Goal: Transaction & Acquisition: Purchase product/service

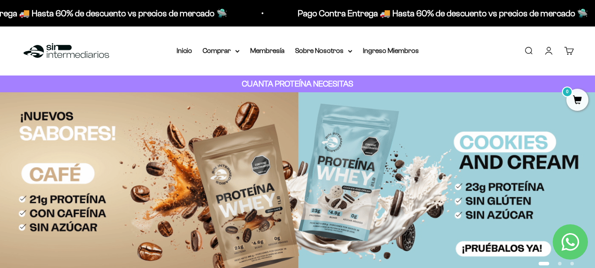
click at [544, 52] on link "Iniciar sesión" at bounding box center [549, 51] width 10 height 10
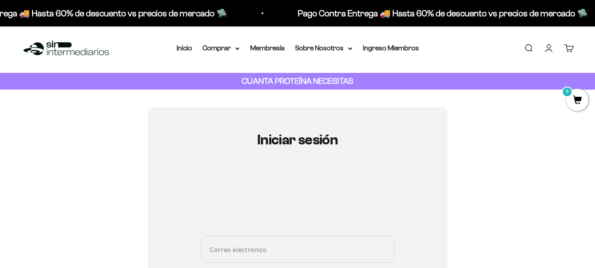
scroll to position [88, 0]
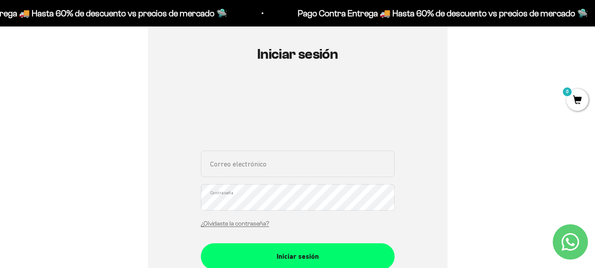
click at [280, 160] on input "Correo electrónico" at bounding box center [298, 163] width 194 height 26
type input "navia.victor@hotmail.com"
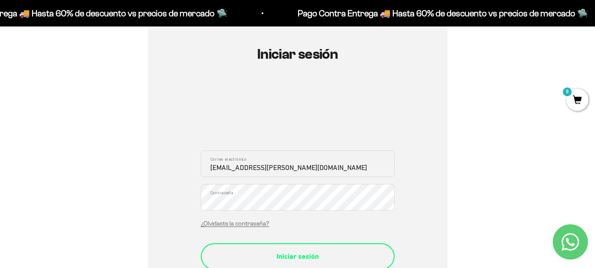
click at [305, 244] on button "Iniciar sesión" at bounding box center [298, 256] width 194 height 26
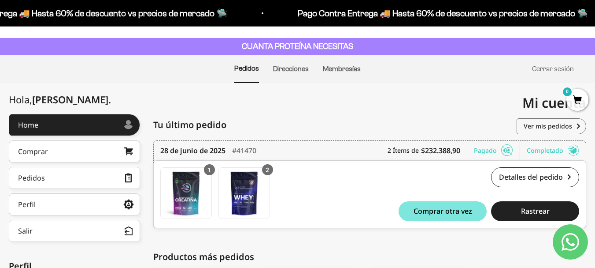
scroll to position [88, 0]
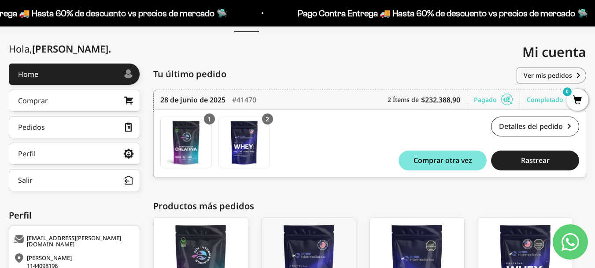
click at [390, 99] on div "2 Ítems de $232.388,90" at bounding box center [428, 99] width 80 height 19
click at [529, 78] on link "Ver mis pedidos" at bounding box center [552, 75] width 70 height 16
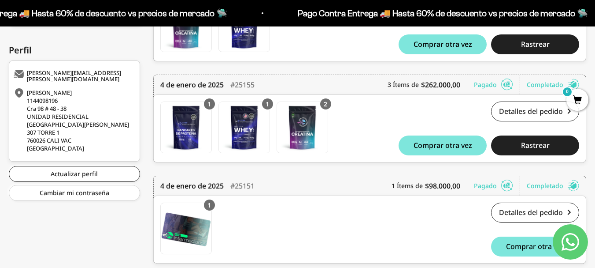
scroll to position [284, 0]
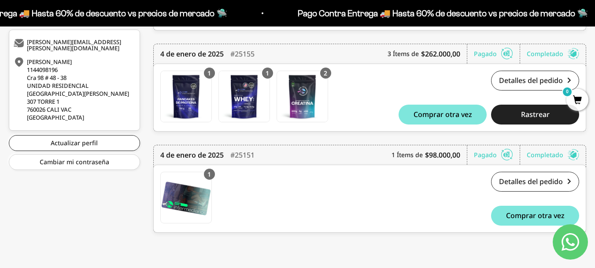
click at [412, 139] on div "28 de junio de 2025 #41470 2 Ítems de $232.388,90 Pagado Completado Pedido conf…" at bounding box center [369, 94] width 433 height 303
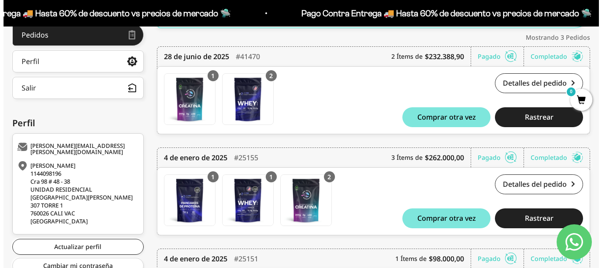
scroll to position [196, 0]
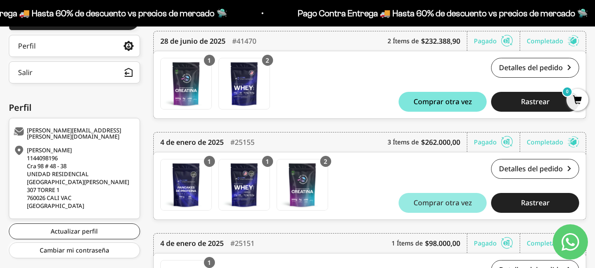
click at [439, 203] on span "Comprar otra vez" at bounding box center [443, 202] width 59 height 7
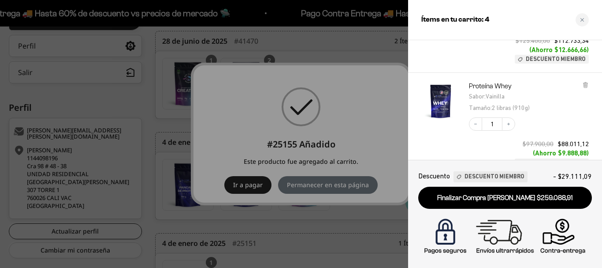
scroll to position [88, 0]
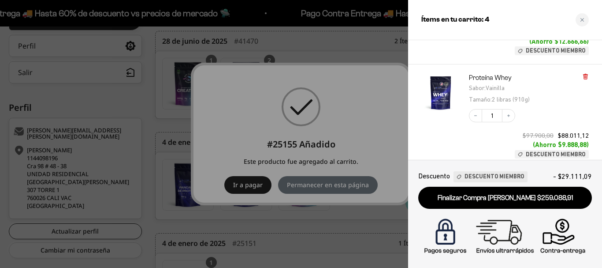
click at [587, 79] on icon at bounding box center [585, 76] width 7 height 7
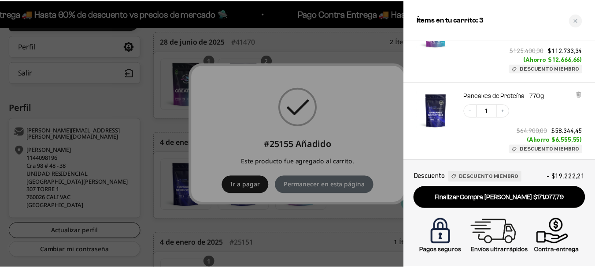
scroll to position [106, 0]
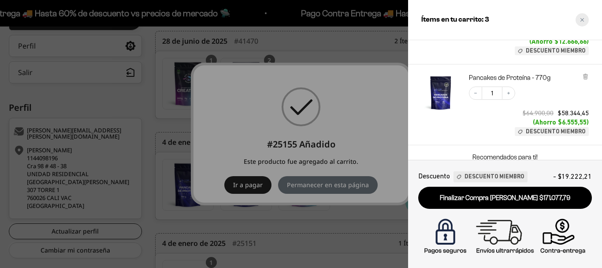
click at [585, 18] on div "Close cart" at bounding box center [582, 19] width 13 height 13
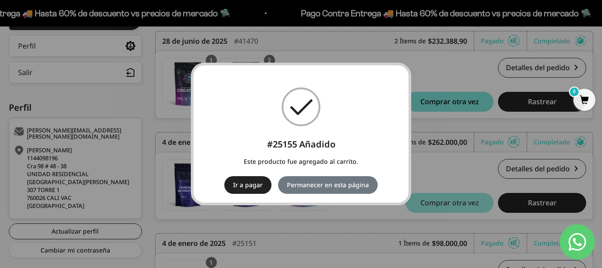
click at [444, 161] on div "× #25155 Añadido Este producto fue agregado al carrito. Ir a pagar No Permanece…" at bounding box center [301, 134] width 602 height 268
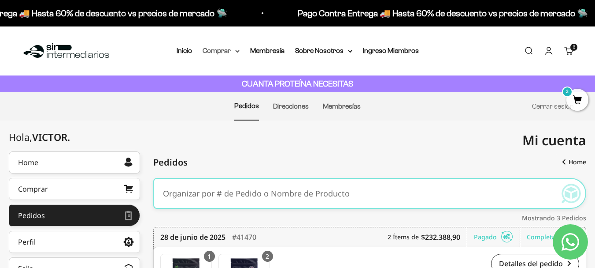
click at [228, 48] on summary "Comprar" at bounding box center [221, 50] width 37 height 11
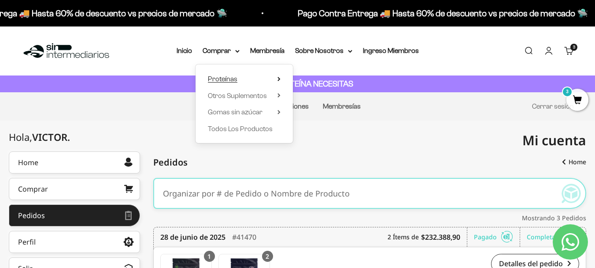
click at [281, 78] on icon at bounding box center [279, 79] width 3 height 4
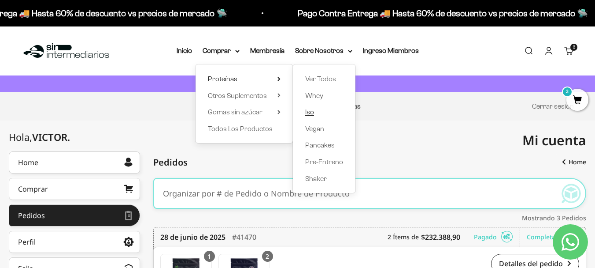
click at [313, 113] on span "Iso" at bounding box center [309, 111] width 9 height 7
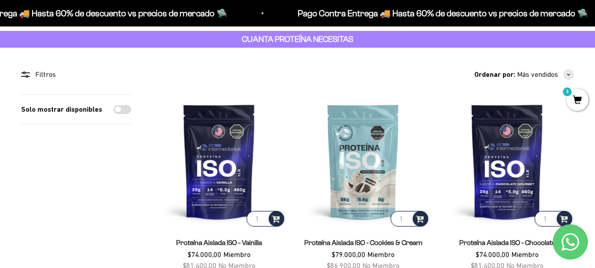
scroll to position [44, 0]
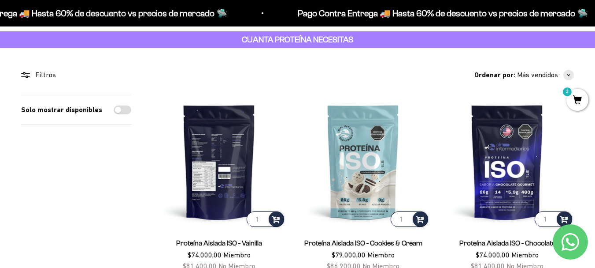
click at [233, 190] on img at bounding box center [220, 162] width 134 height 134
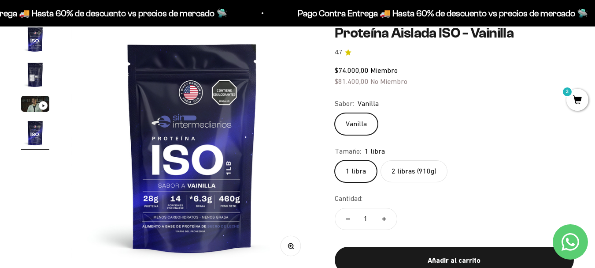
click at [416, 184] on safe-sticky "Proteína Aislada ISO - Vainilla 4.7 $74.000,00 Miembro $81.400,00 No Miembro Ca…" at bounding box center [454, 156] width 239 height 262
click at [417, 174] on label "2 libras (910g)" at bounding box center [414, 171] width 67 height 22
click at [335, 160] on input "2 libras (910g)" at bounding box center [335, 160] width 0 height 0
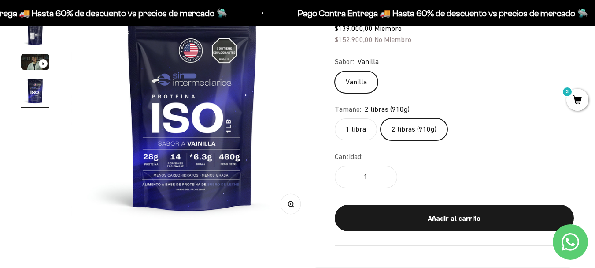
scroll to position [132, 0]
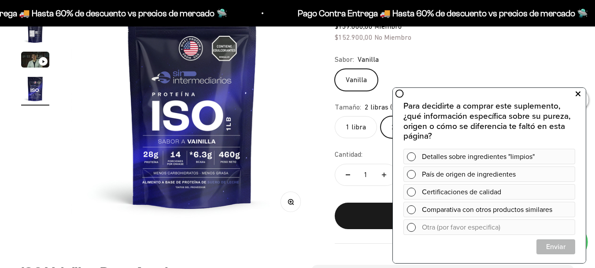
click at [579, 92] on icon at bounding box center [578, 93] width 5 height 11
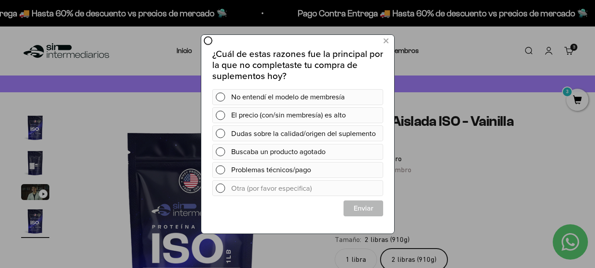
scroll to position [0, 0]
click at [386, 43] on icon at bounding box center [385, 41] width 5 height 12
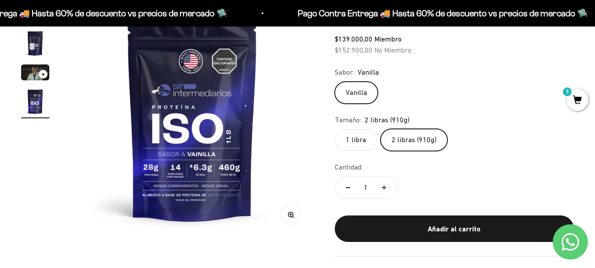
scroll to position [132, 0]
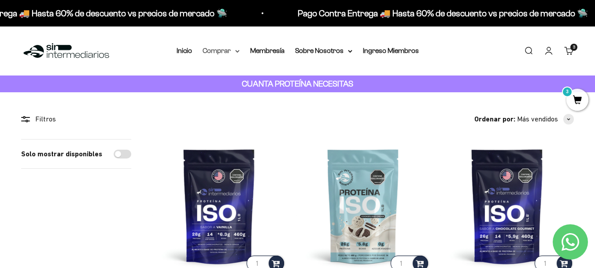
click at [237, 51] on icon at bounding box center [238, 51] width 4 height 2
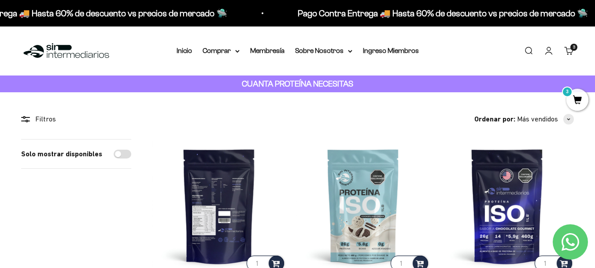
click at [209, 226] on img at bounding box center [220, 206] width 134 height 134
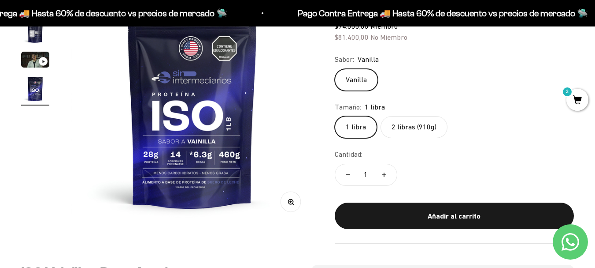
click at [398, 128] on label "2 libras (910g)" at bounding box center [414, 127] width 67 height 22
click at [335, 116] on input "2 libras (910g)" at bounding box center [335, 115] width 0 height 0
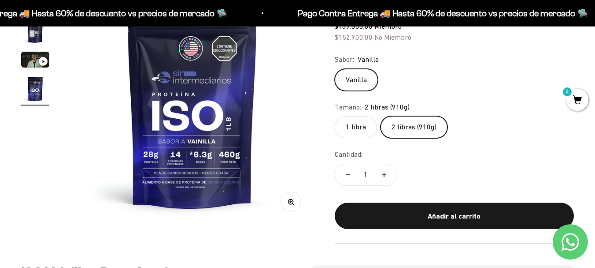
click at [357, 125] on label "1 libra" at bounding box center [356, 127] width 42 height 22
click at [335, 116] on input "1 libra" at bounding box center [335, 115] width 0 height 0
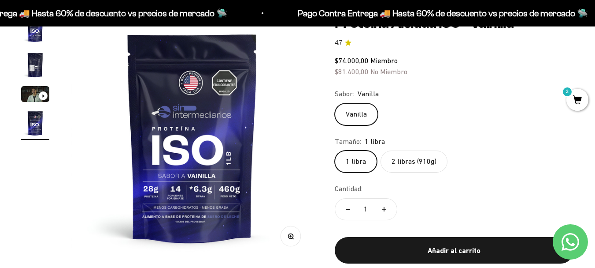
scroll to position [44, 0]
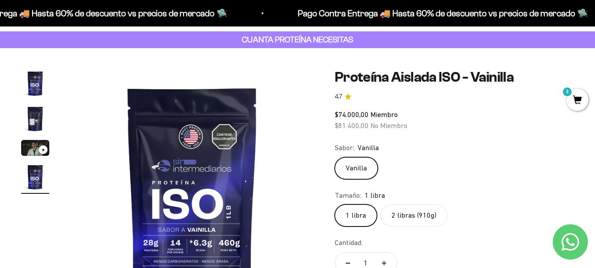
click at [29, 114] on img "Ir al artículo 2" at bounding box center [35, 118] width 28 height 28
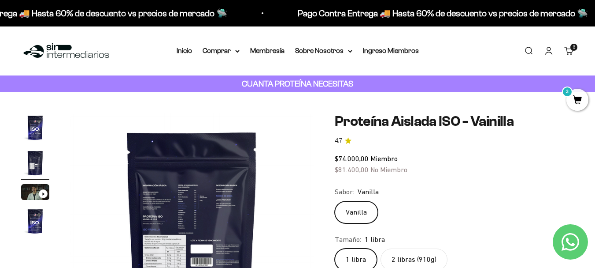
scroll to position [132, 0]
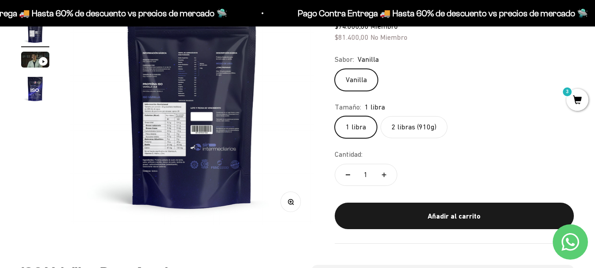
click at [160, 123] on img at bounding box center [192, 102] width 243 height 243
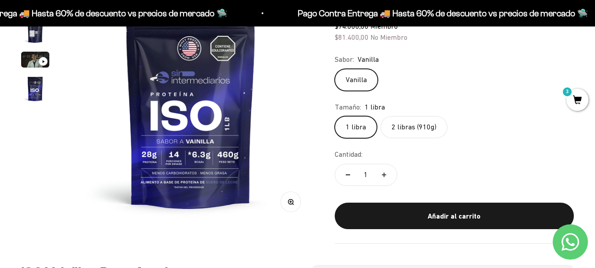
scroll to position [0, 0]
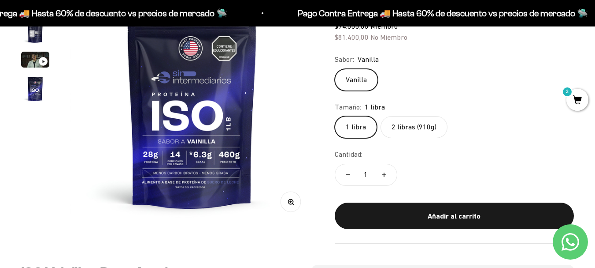
click at [35, 35] on img "Ir al artículo 2" at bounding box center [35, 30] width 28 height 28
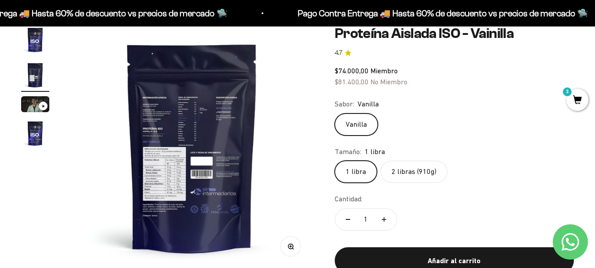
scroll to position [88, 0]
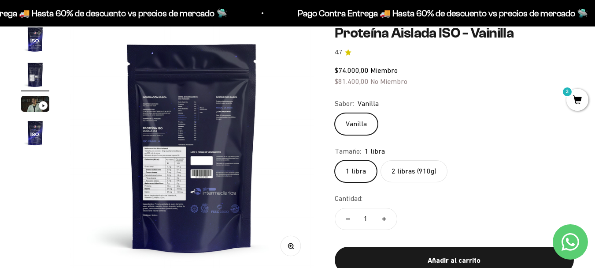
click at [284, 147] on img at bounding box center [192, 146] width 243 height 243
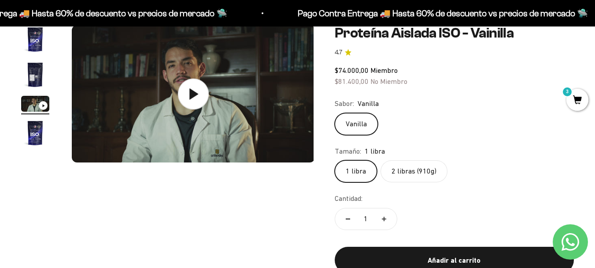
scroll to position [0, 497]
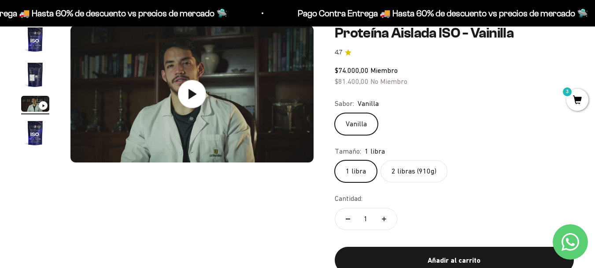
click at [23, 39] on img "Ir al artículo 1" at bounding box center [35, 39] width 28 height 28
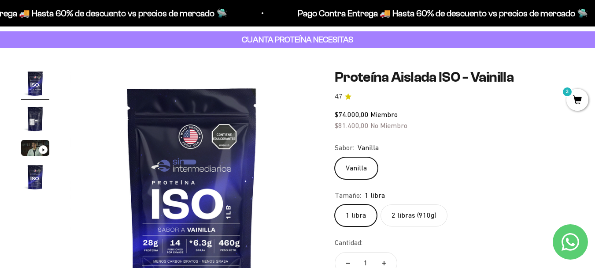
scroll to position [0, 0]
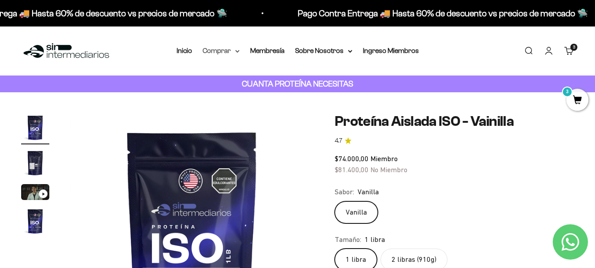
click at [235, 50] on summary "Comprar" at bounding box center [221, 50] width 37 height 11
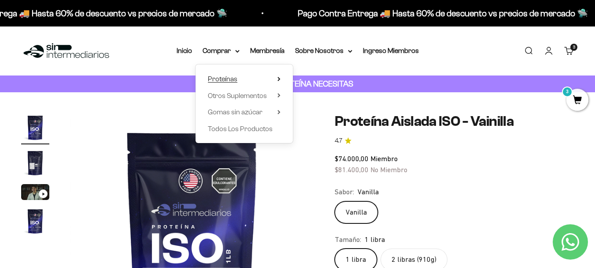
click at [279, 79] on icon at bounding box center [279, 79] width 3 height 4
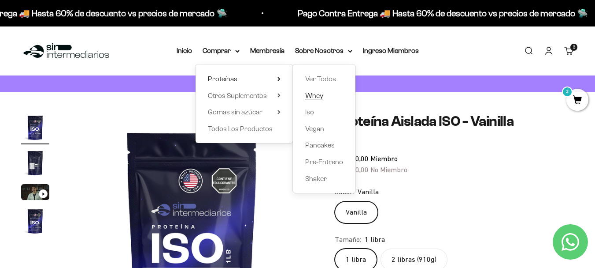
click at [320, 99] on span "Whey" at bounding box center [314, 95] width 18 height 11
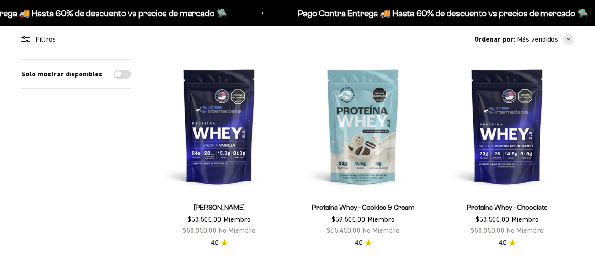
scroll to position [88, 0]
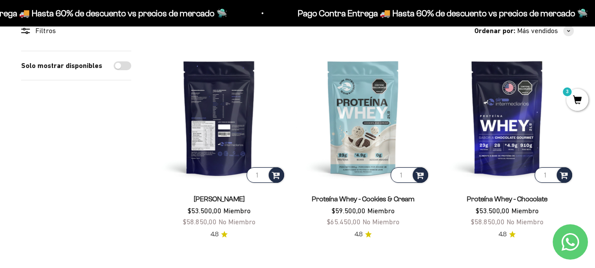
click at [220, 115] on img at bounding box center [220, 118] width 134 height 134
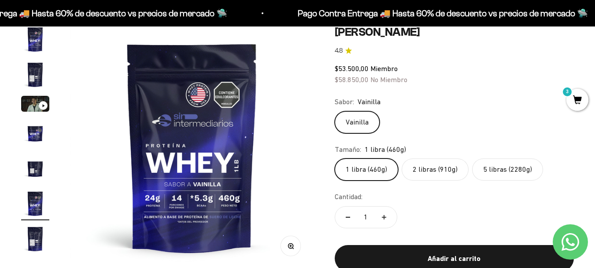
click at [432, 173] on label "2 libras (910g)" at bounding box center [435, 169] width 67 height 22
click at [335, 158] on input "2 libras (910g)" at bounding box center [335, 158] width 0 height 0
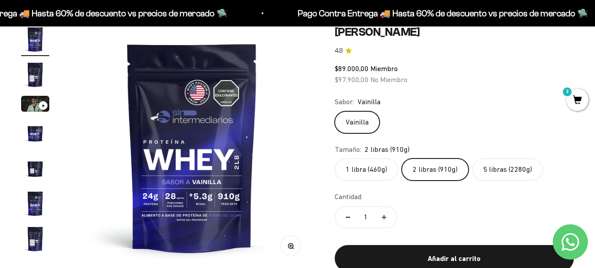
click at [508, 170] on label "5 libras (2280g)" at bounding box center [508, 169] width 71 height 22
click at [335, 158] on input "5 libras (2280g)" at bounding box center [335, 158] width 0 height 0
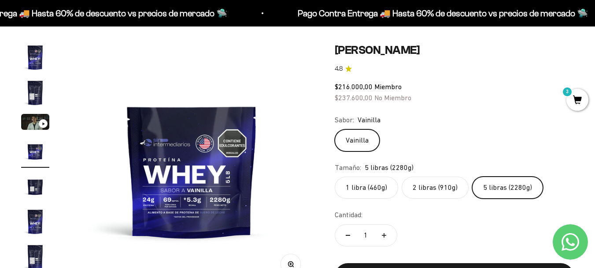
scroll to position [44, 0]
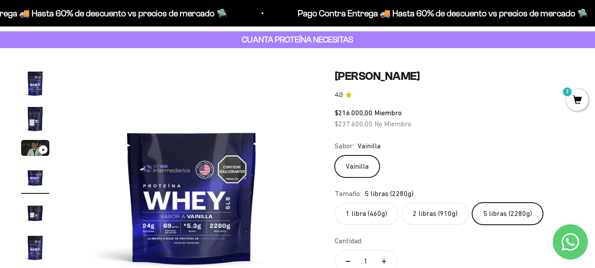
click at [427, 214] on label "2 libras (910g)" at bounding box center [435, 213] width 67 height 22
click at [335, 202] on input "2 libras (910g)" at bounding box center [335, 202] width 0 height 0
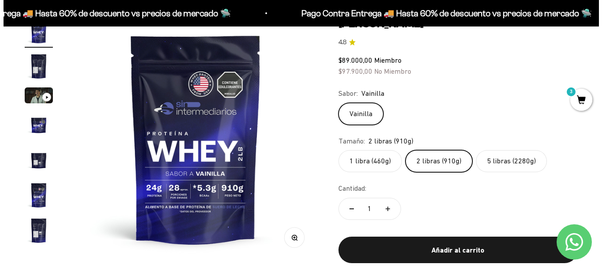
scroll to position [176, 0]
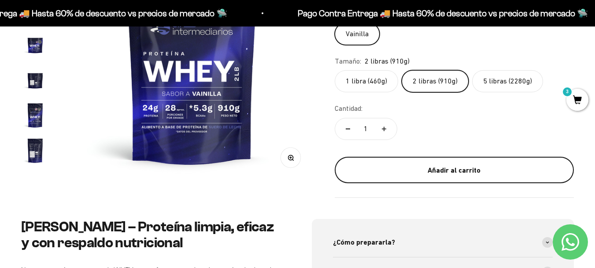
click at [467, 171] on div "Añadir al carrito" at bounding box center [455, 169] width 204 height 11
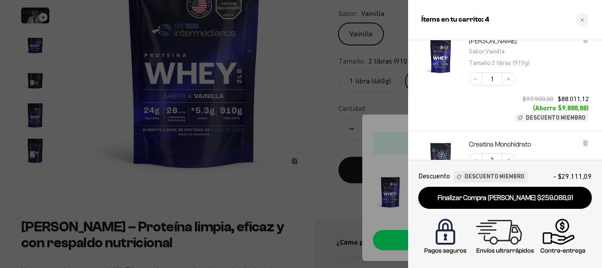
scroll to position [253, 0]
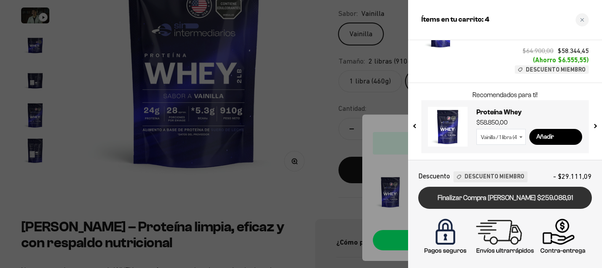
click at [488, 198] on link "Finalizar Compra [PERSON_NAME] $259.088,91" at bounding box center [505, 197] width 174 height 22
